Goal: Task Accomplishment & Management: Use online tool/utility

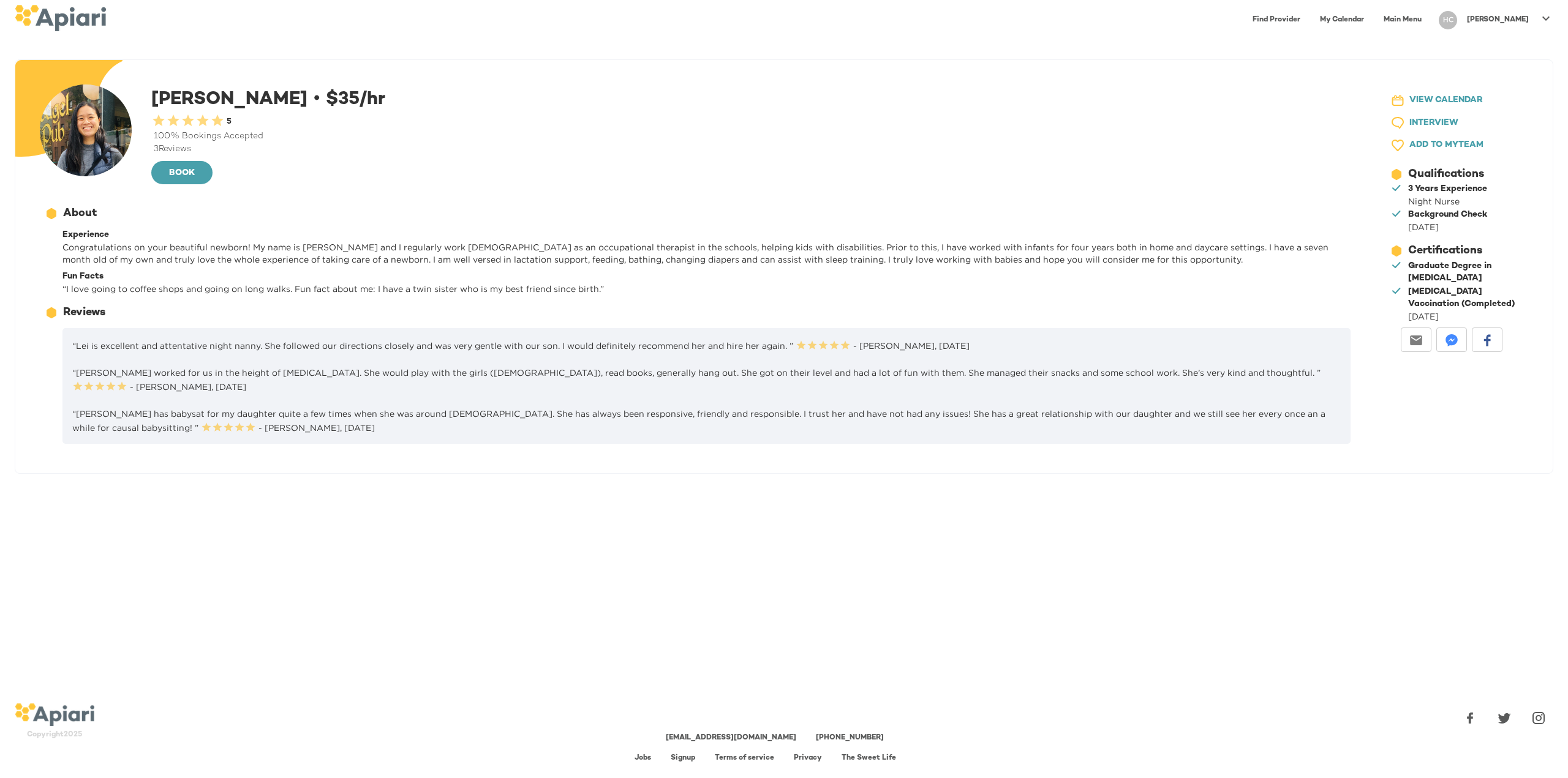
click at [1371, 19] on link "My Calendar" at bounding box center [1341, 20] width 59 height 25
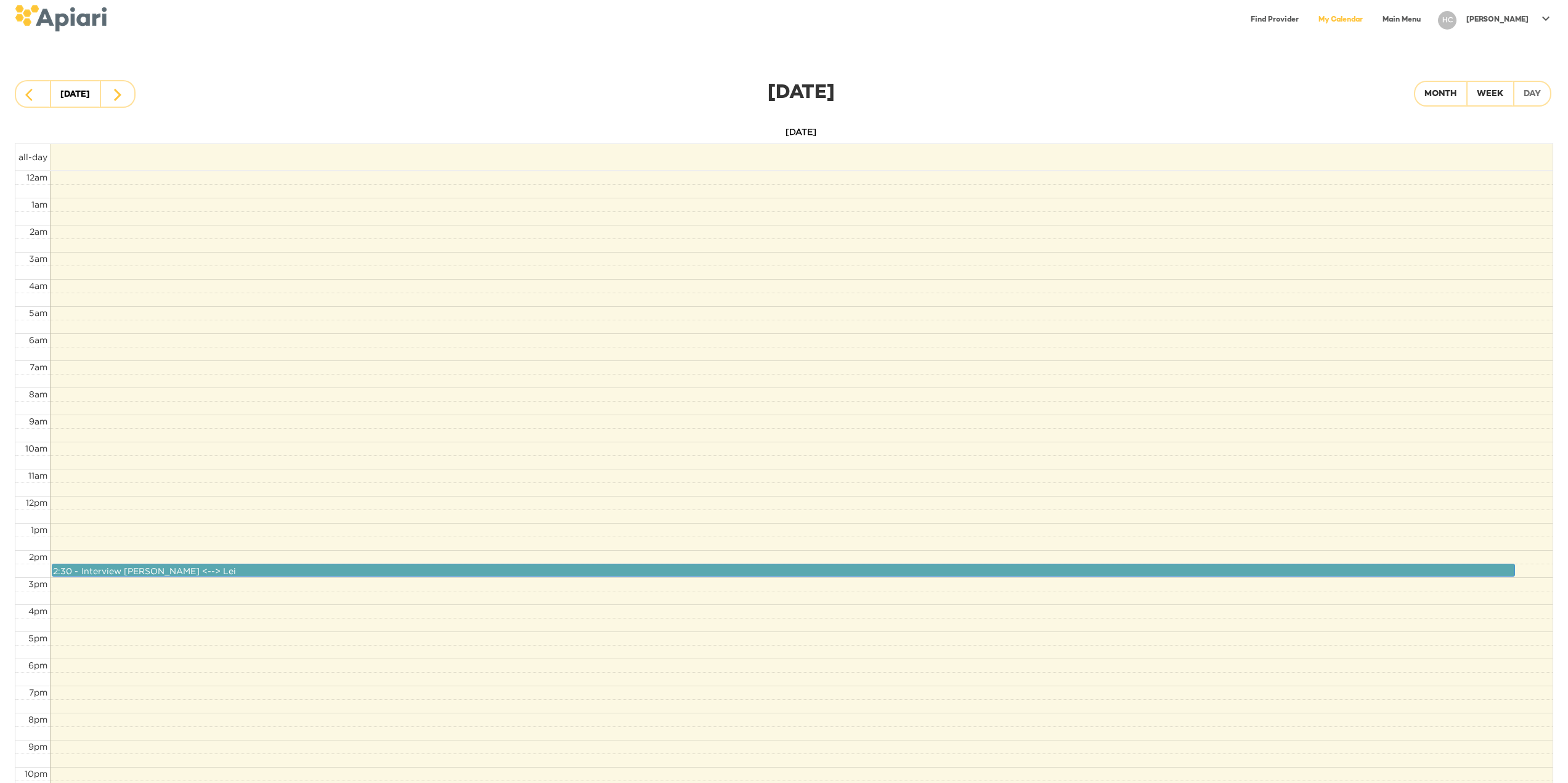
click at [1518, 21] on p "[PERSON_NAME]" at bounding box center [1498, 20] width 62 height 10
click at [1520, 25] on p "My Profile" at bounding box center [1533, 26] width 48 height 15
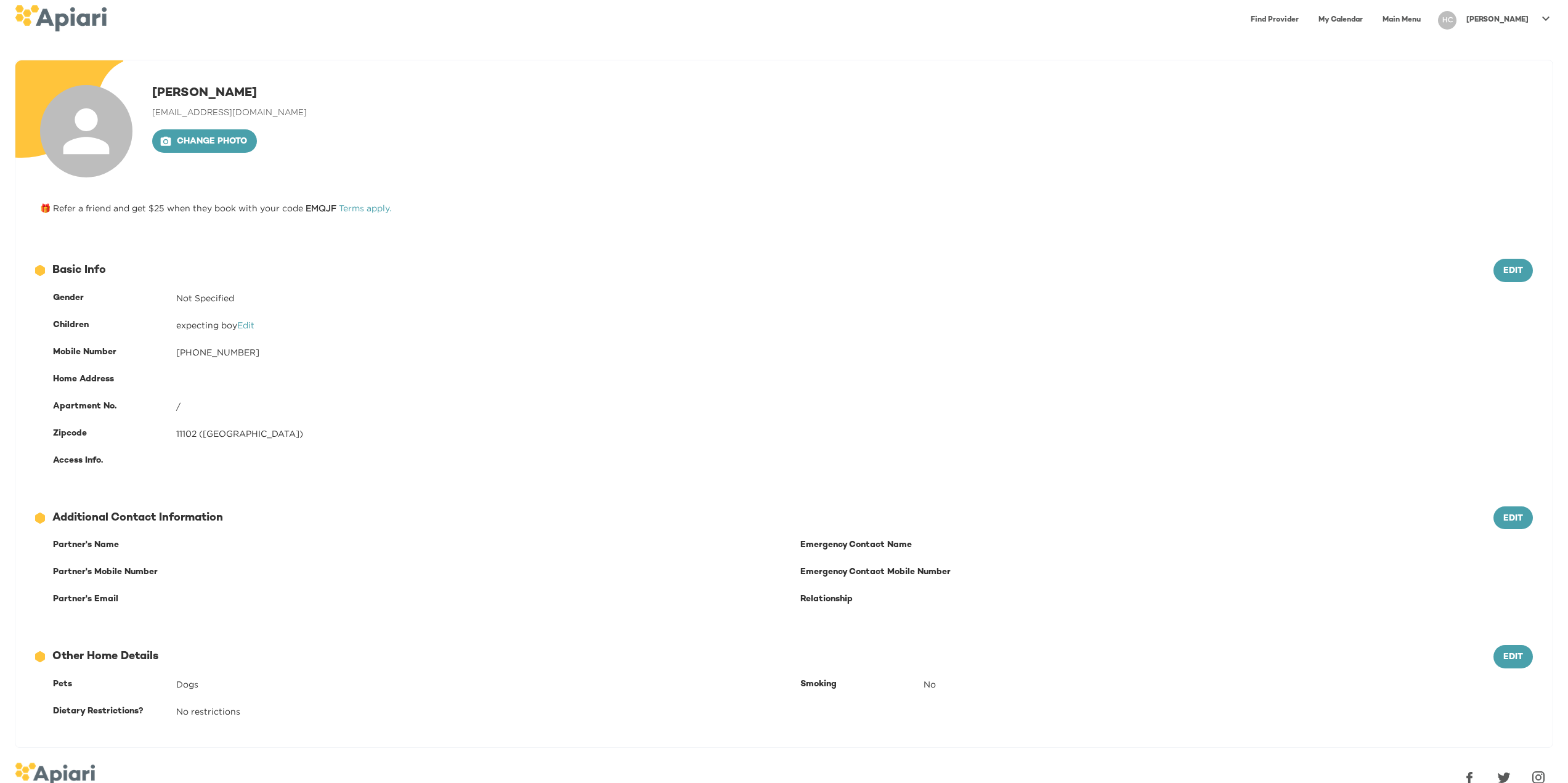
click at [79, 27] on img at bounding box center [61, 18] width 92 height 27
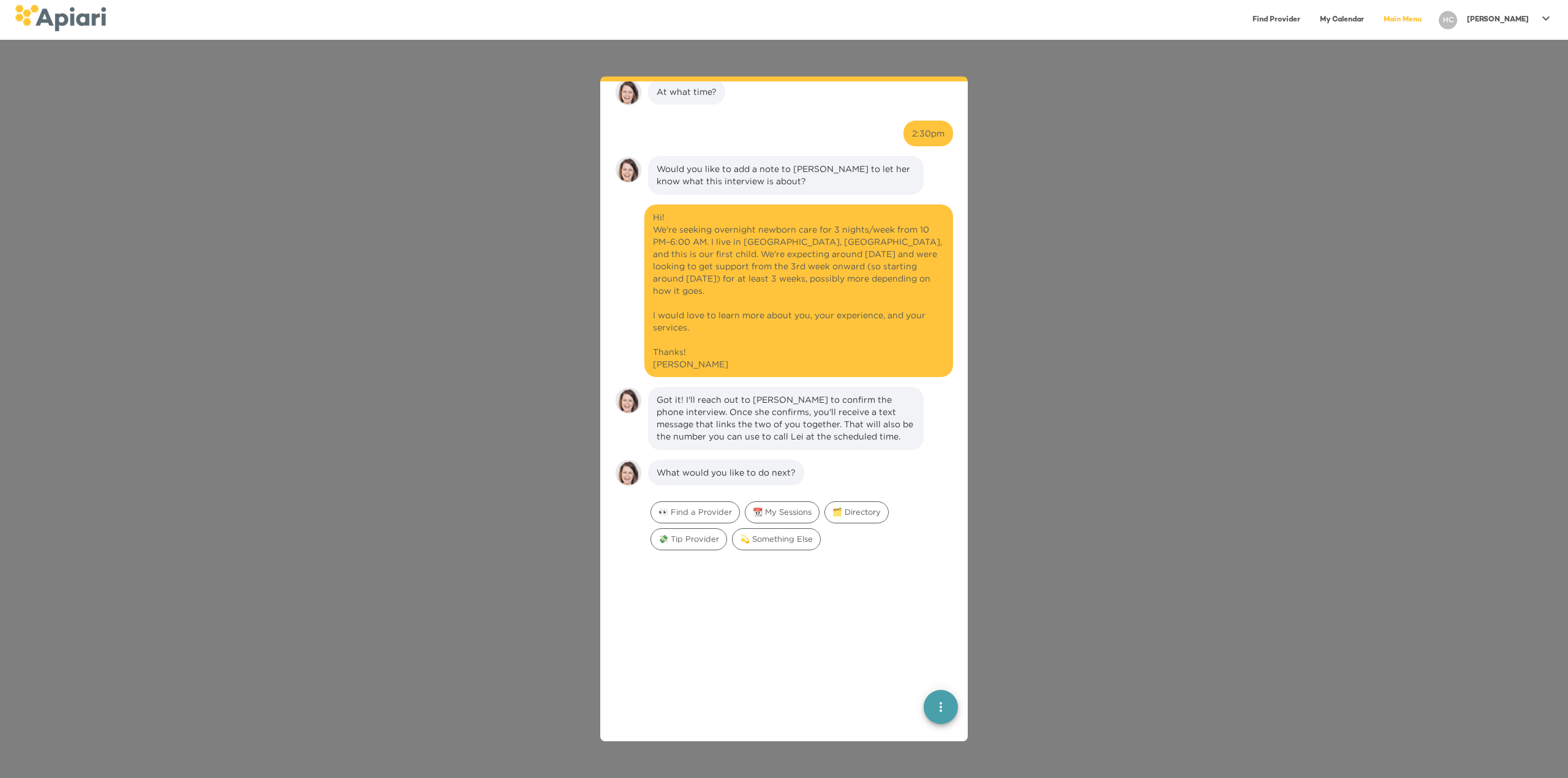
scroll to position [97, 0]
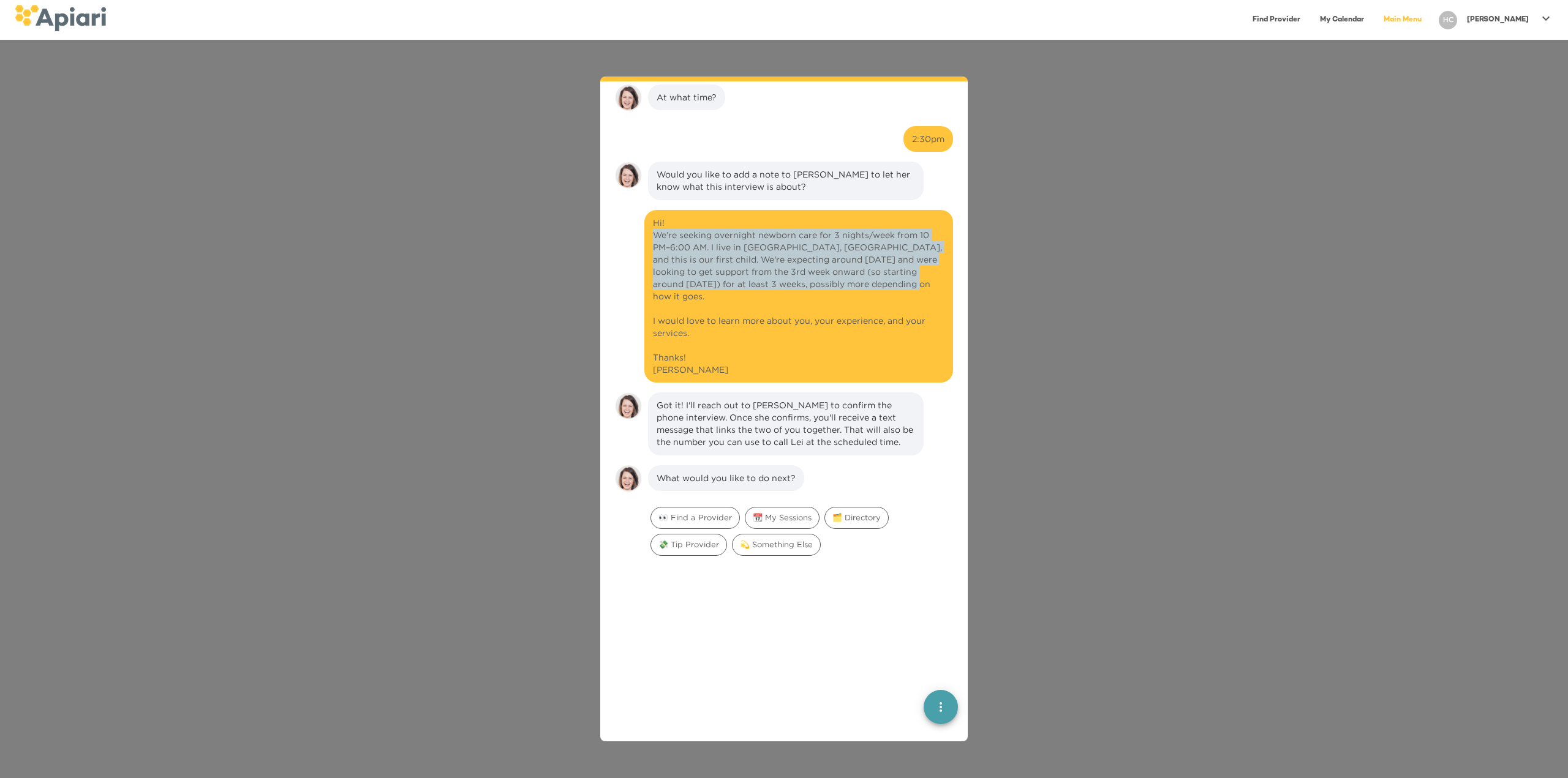
drag, startPoint x: 654, startPoint y: 233, endPoint x: 907, endPoint y: 283, distance: 257.9
click at [907, 283] on div "Hi! We’re seeking overnight newborn care for 3 nights/week from 10 PM–6:00 AM. …" at bounding box center [799, 297] width 292 height 159
copy div "We’re seeking overnight newborn care for 3 nights/week from 10 PM–6:00 AM. I li…"
